Goal: Task Accomplishment & Management: Manage account settings

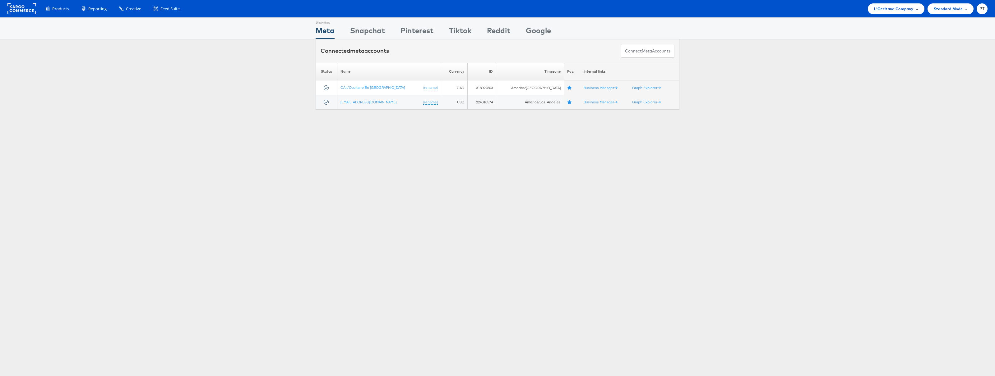
click at [904, 6] on span "L'Occitane Company" at bounding box center [893, 9] width 39 height 7
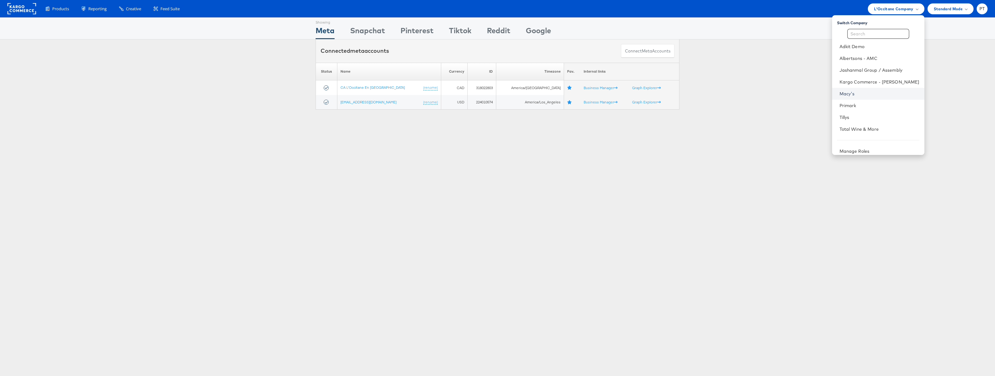
click at [863, 94] on link "Macy's" at bounding box center [879, 94] width 80 height 6
